Goal: Find specific page/section

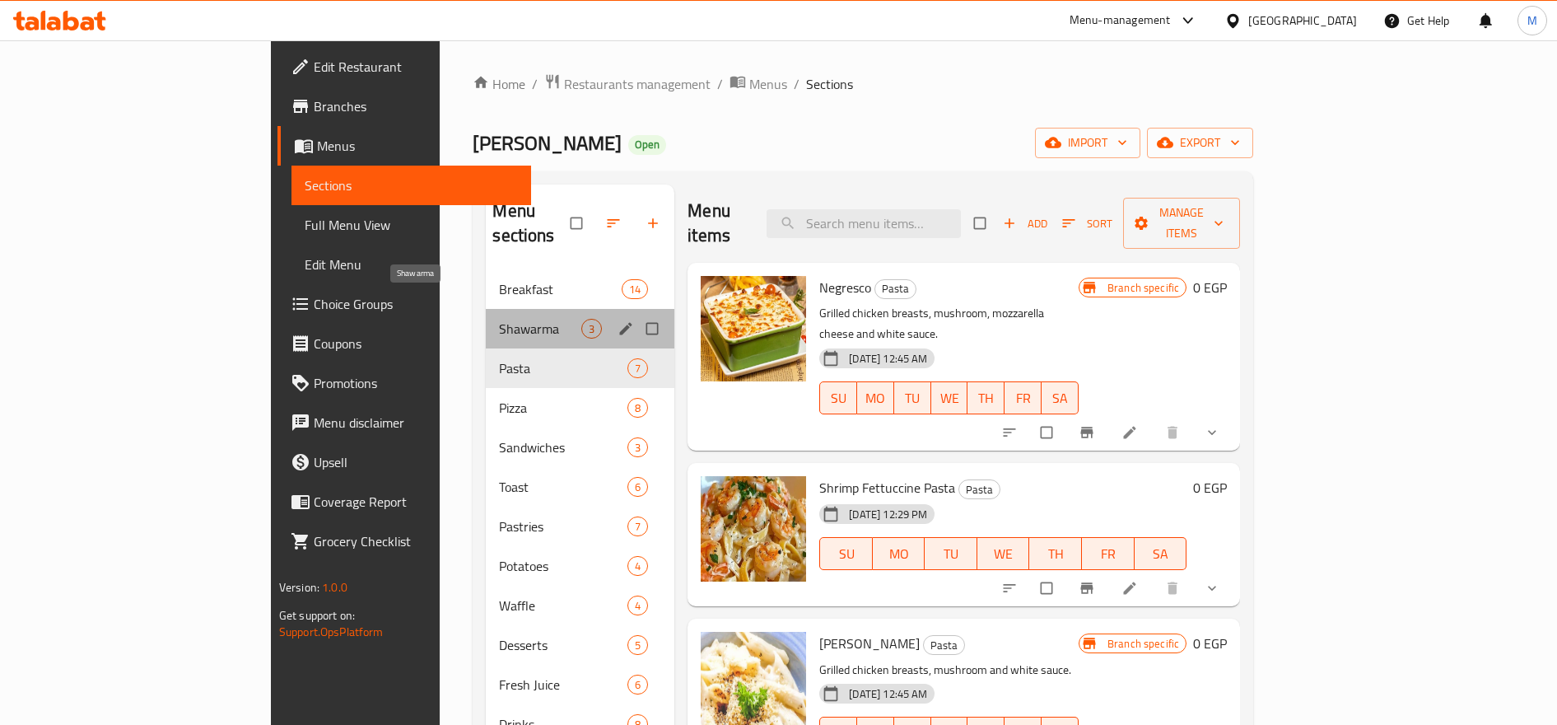
click at [499, 319] on span "Shawarma" at bounding box center [540, 329] width 82 height 20
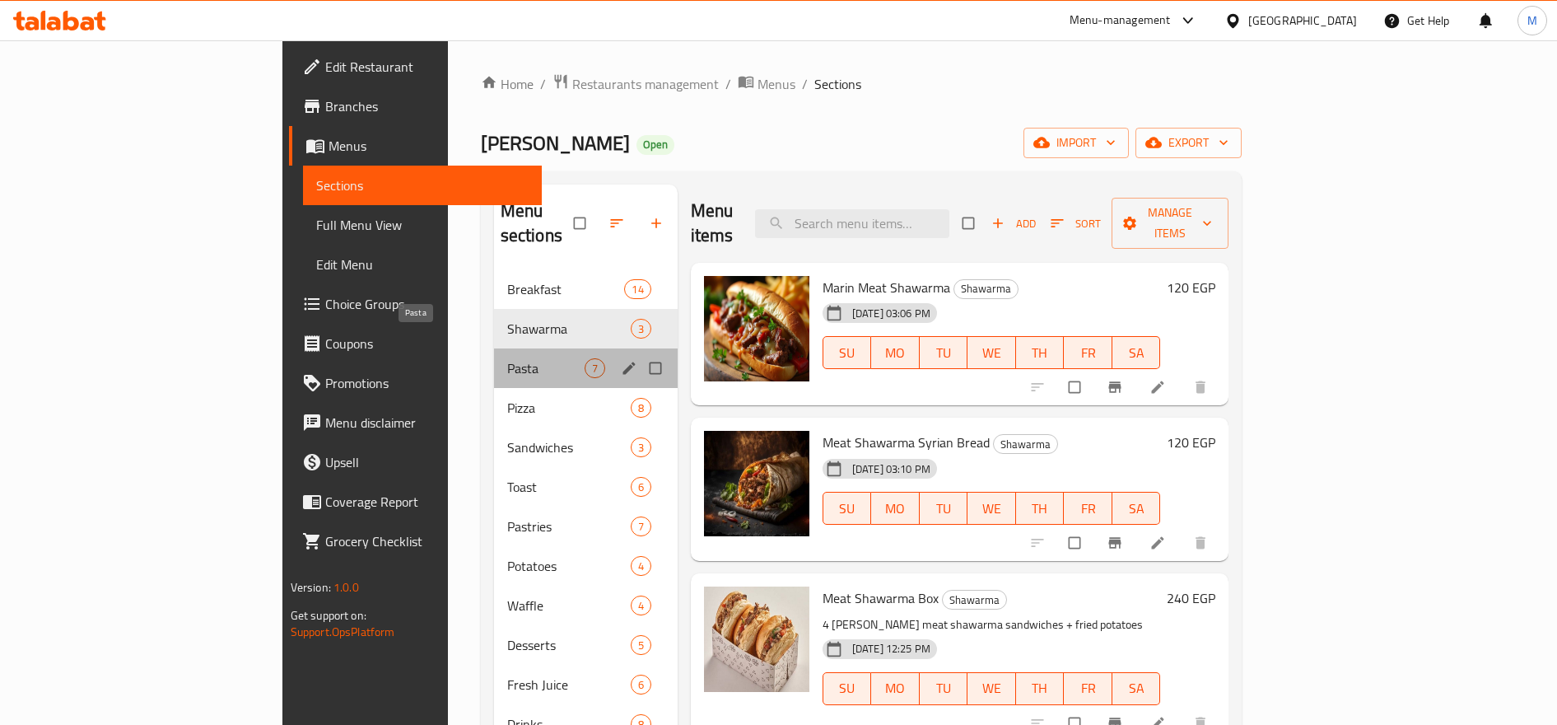
click at [507, 358] on span "Pasta" at bounding box center [545, 368] width 77 height 20
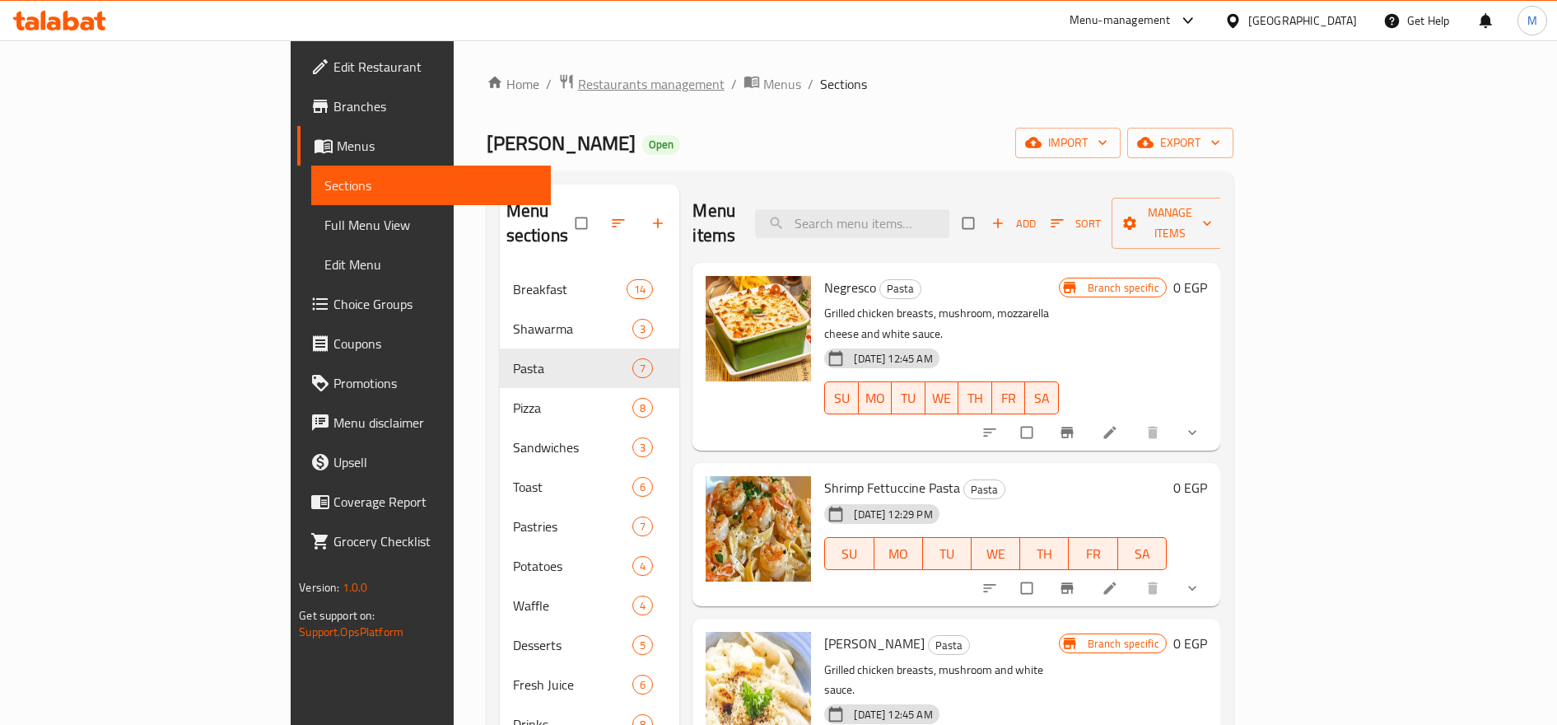
click at [578, 82] on span "Restaurants management" at bounding box center [651, 84] width 147 height 20
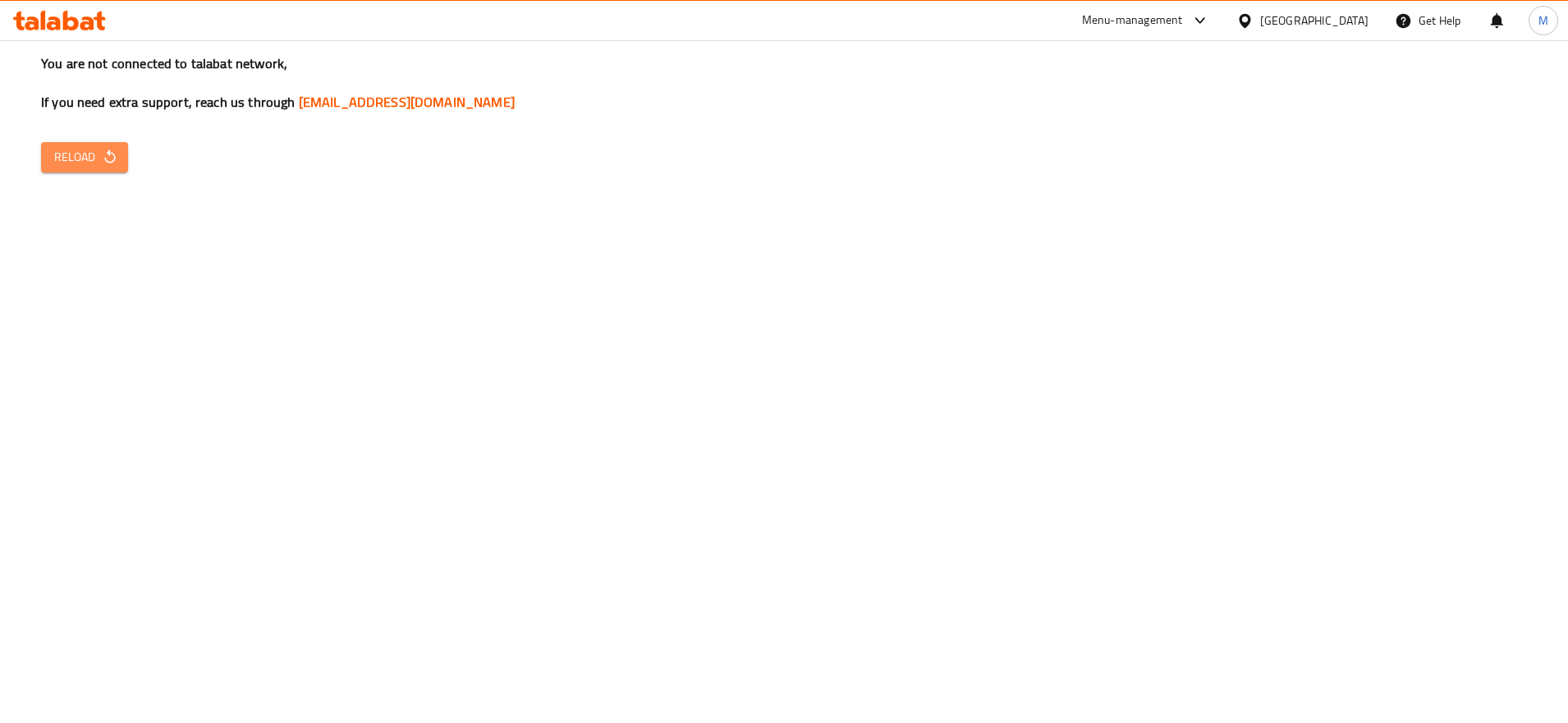
click at [113, 157] on icon "button" at bounding box center [110, 157] width 16 height 16
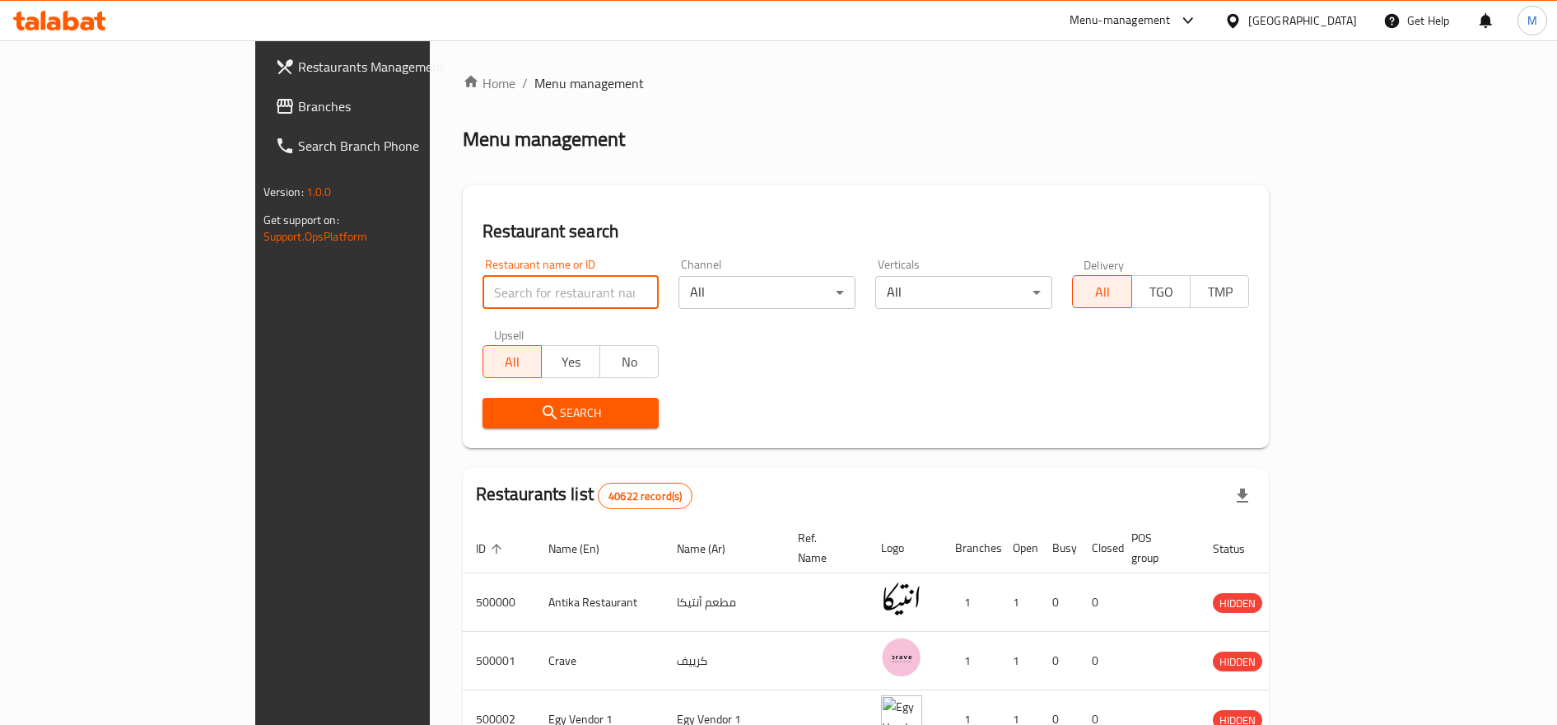
click at [483, 293] on input "search" at bounding box center [571, 292] width 177 height 33
paste input "659203"
type input "659203"
click at [496, 409] on span "Search" at bounding box center [571, 413] width 151 height 21
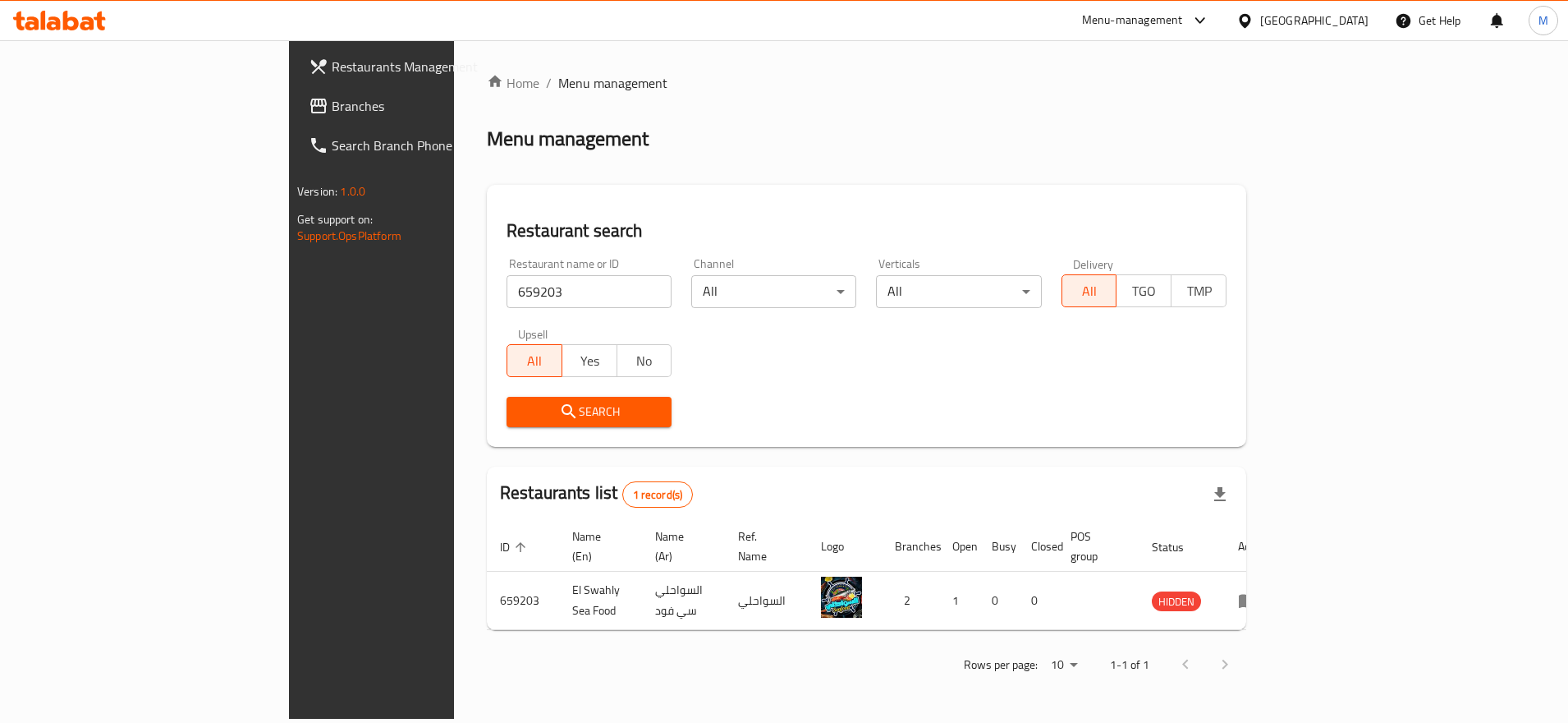
click at [332, 69] on span "Restaurants Management" at bounding box center [435, 67] width 206 height 20
